Goal: Information Seeking & Learning: Learn about a topic

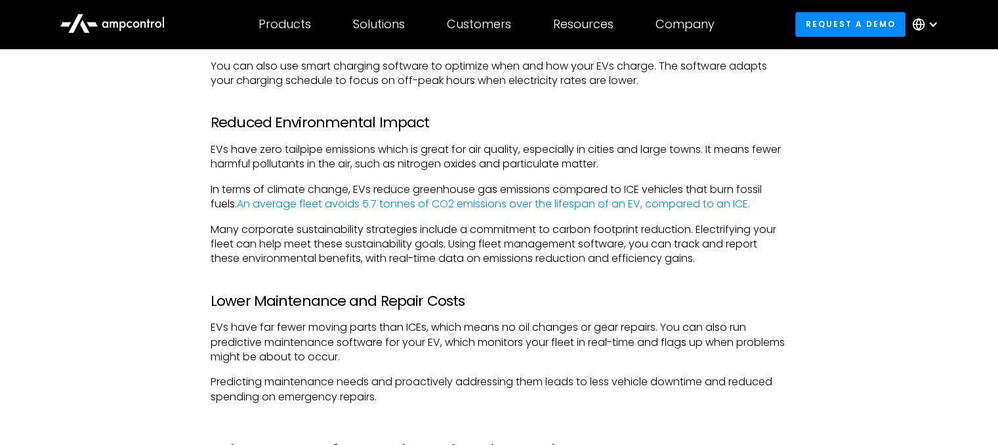
scroll to position [1026, 0]
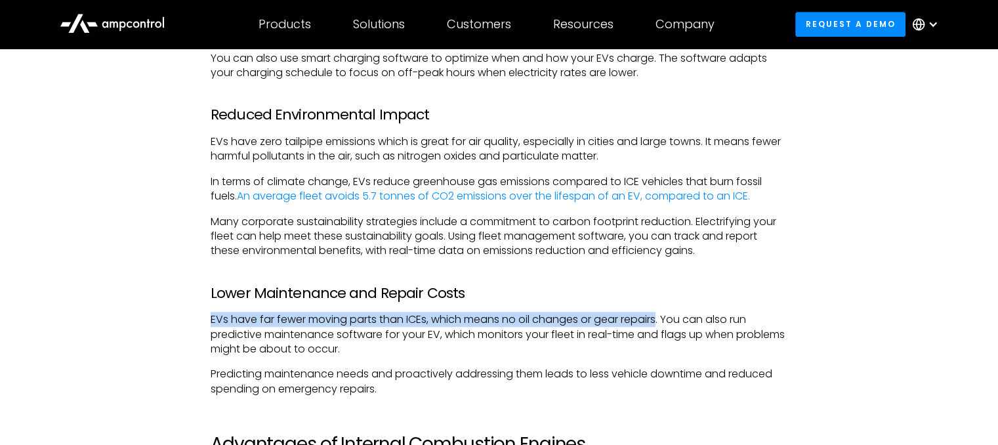
drag, startPoint x: 209, startPoint y: 317, endPoint x: 661, endPoint y: 317, distance: 451.9
copy p "EVs have far fewer moving parts than ICEs, which means no oil changes or gear r…"
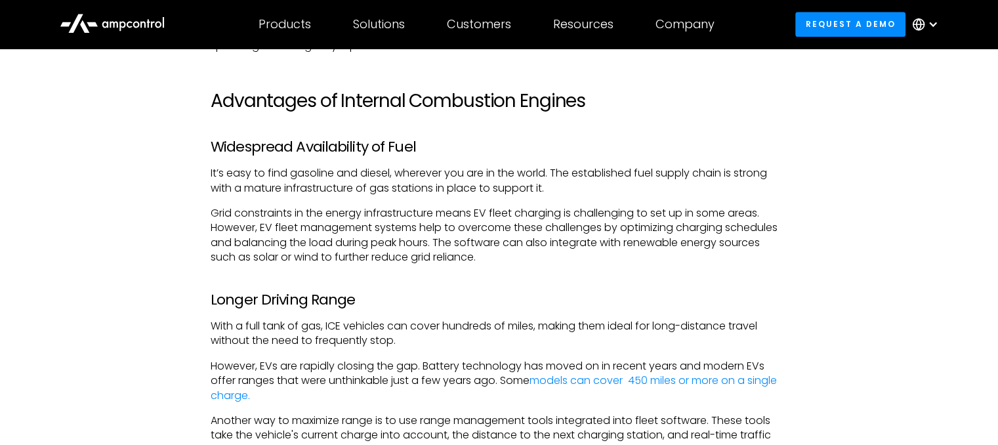
scroll to position [1388, 0]
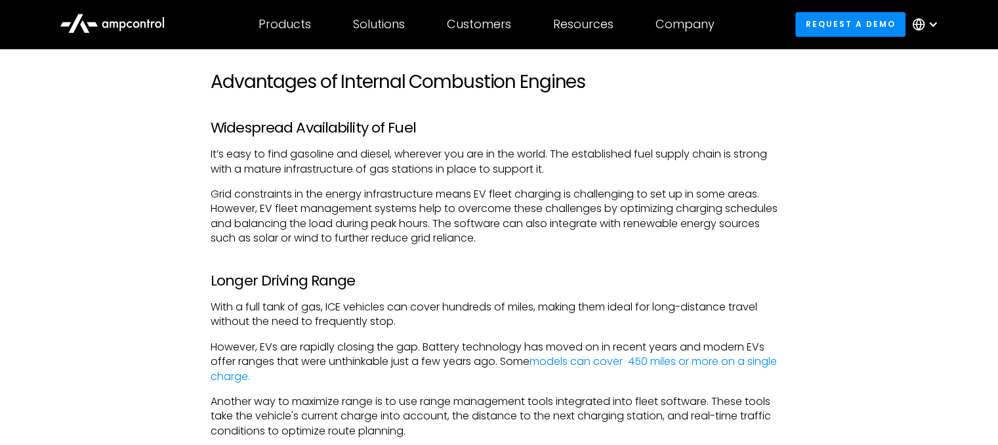
drag, startPoint x: 551, startPoint y: 150, endPoint x: 560, endPoint y: 173, distance: 24.7
click at [560, 173] on p "It’s easy to find gasoline and diesel, wherever you are in the world. The estab…" at bounding box center [499, 162] width 576 height 30
copy p "The established fuel supply chain is strong with a mature infrastructure of gas…"
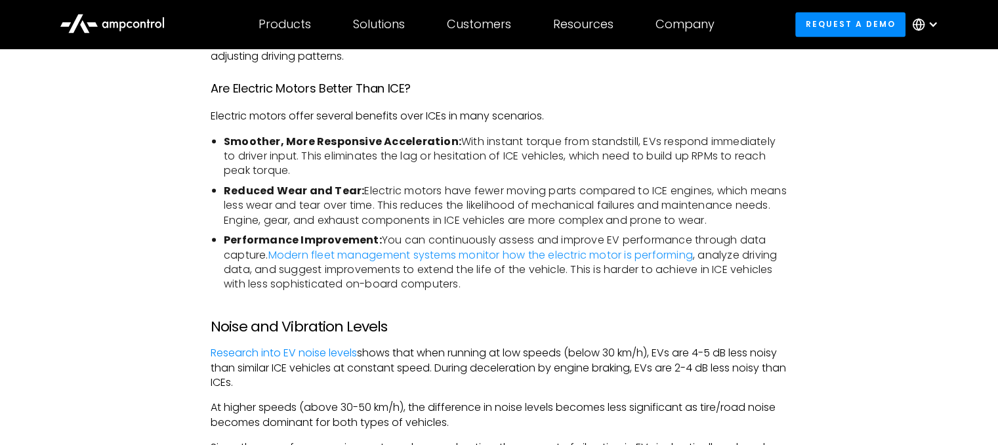
scroll to position [2434, 0]
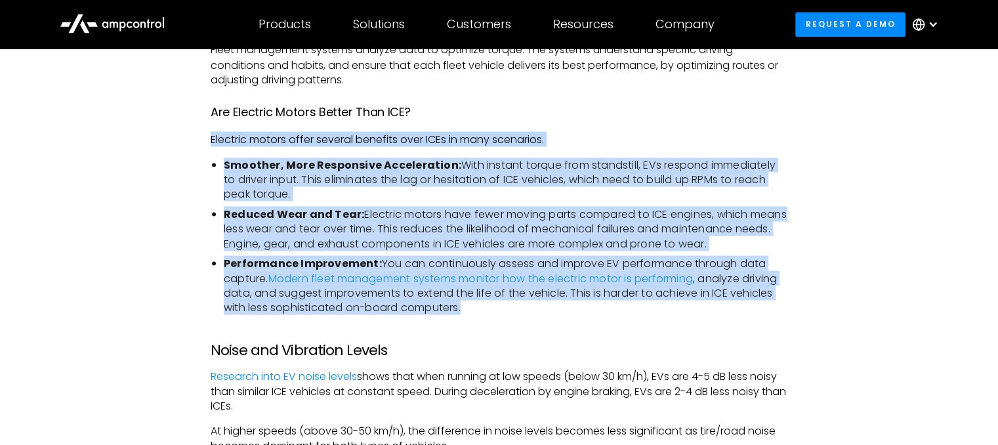
drag, startPoint x: 509, startPoint y: 321, endPoint x: 208, endPoint y: 152, distance: 345.0
click at [208, 152] on div "In the [GEOGRAPHIC_DATA], more than 1.4 million plug-in EVs were sold in [DATE]…" at bounding box center [498, 84] width 603 height 3428
copy div "Electric motors offer several benefits over ICEs in many scenarios. Smoother, M…"
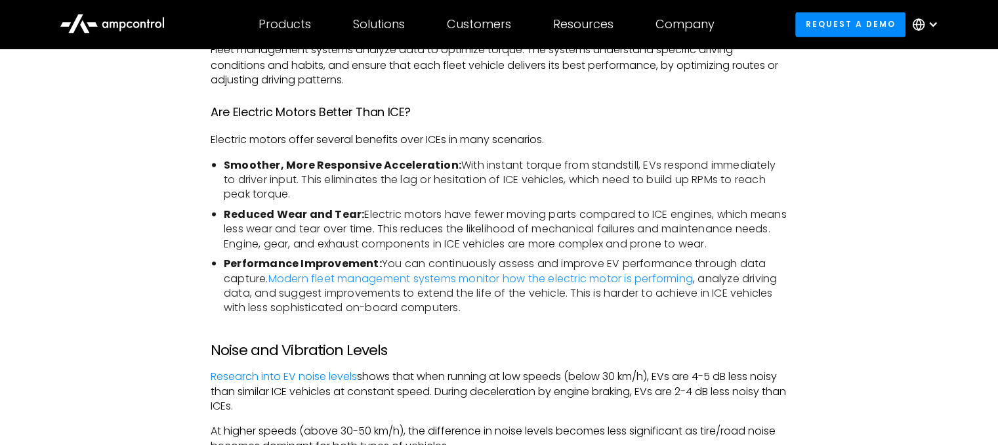
click at [521, 376] on div "In the [GEOGRAPHIC_DATA], more than 1.4 million plug-in EVs were sold in [DATE]…" at bounding box center [499, 84] width 576 height 3428
